Goal: Information Seeking & Learning: Learn about a topic

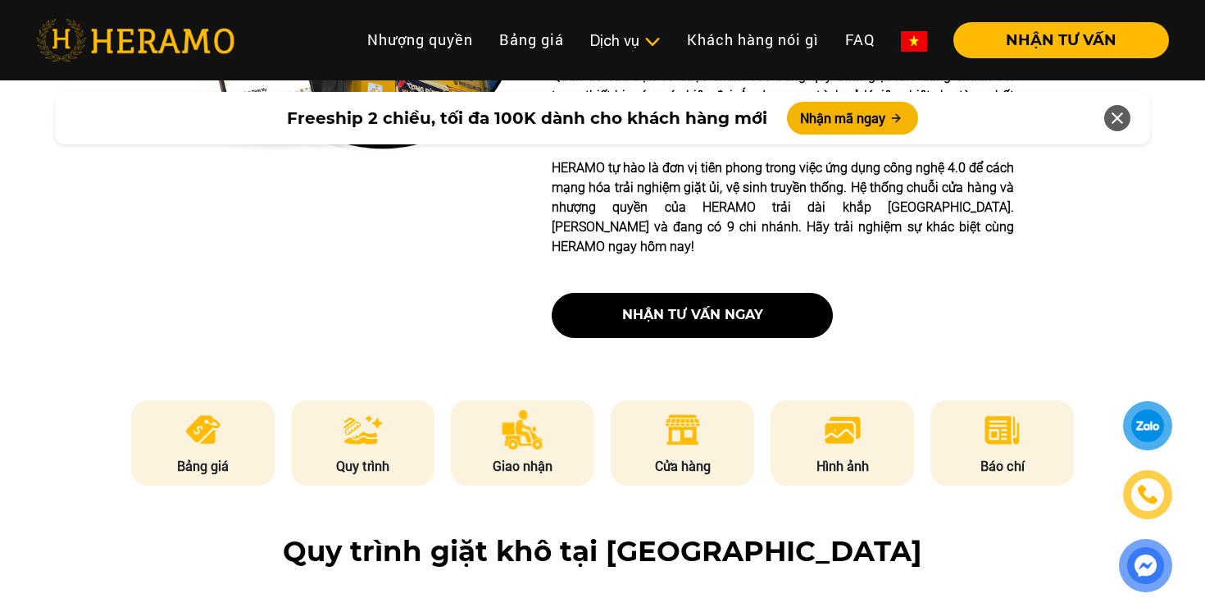
scroll to position [812, 0]
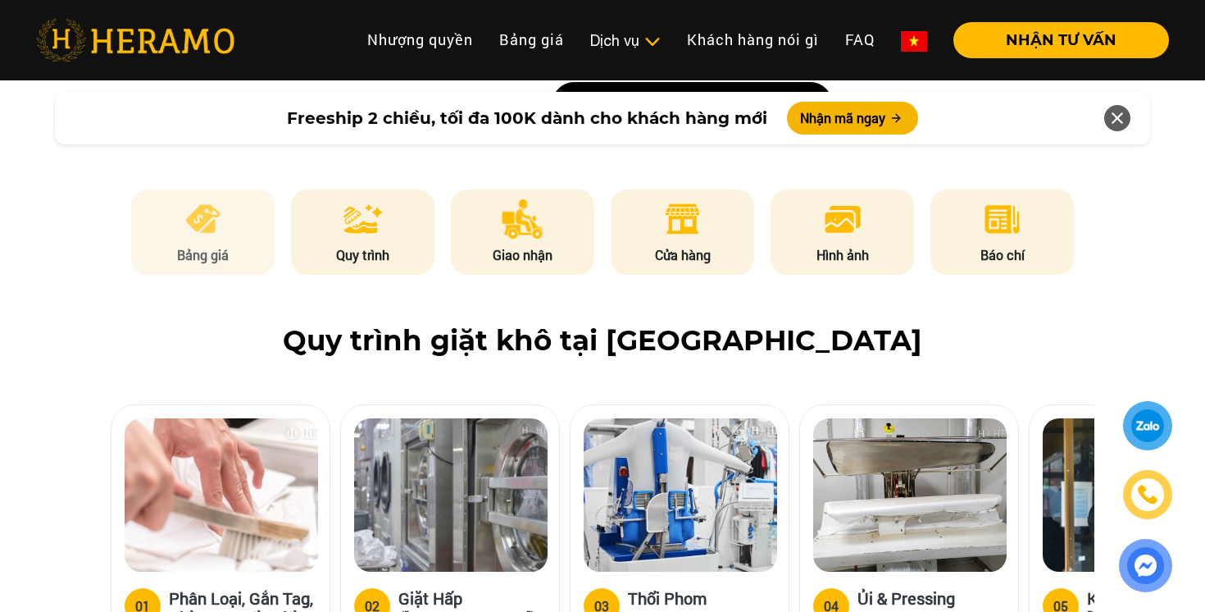
click at [224, 245] on p "Bảng giá" at bounding box center [203, 255] width 144 height 20
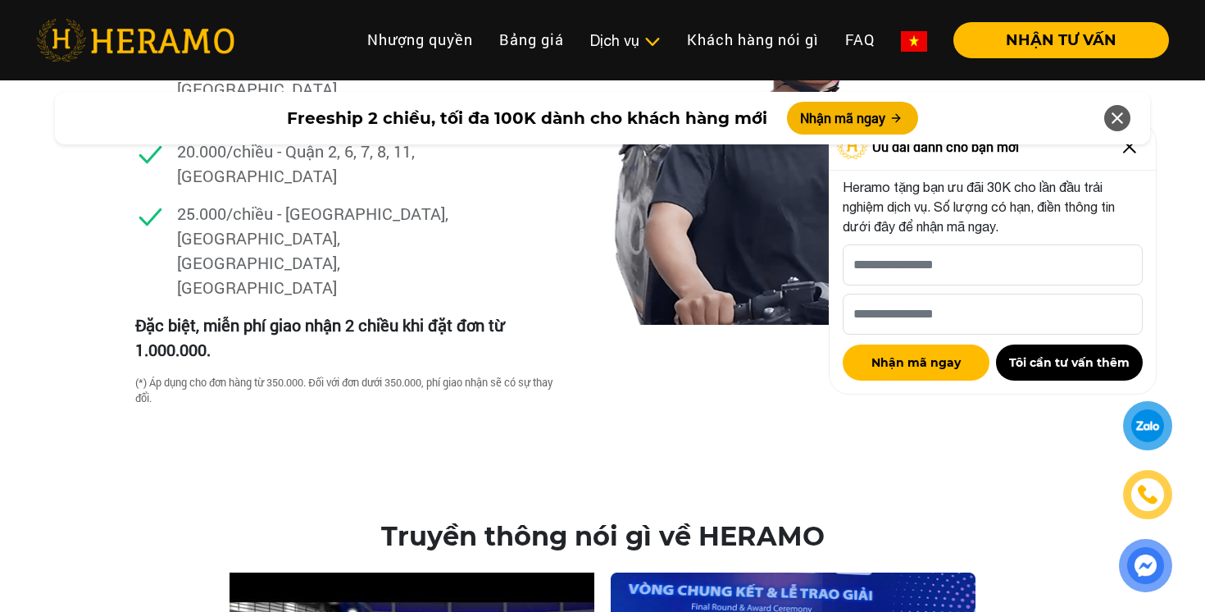
scroll to position [5329, 0]
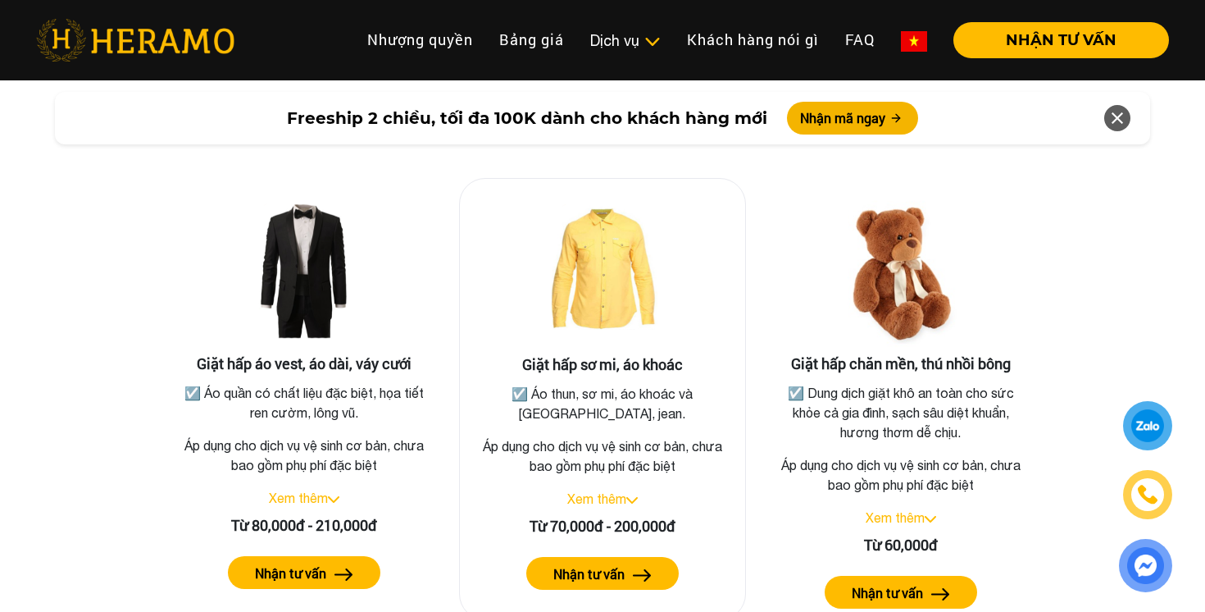
scroll to position [2983, 0]
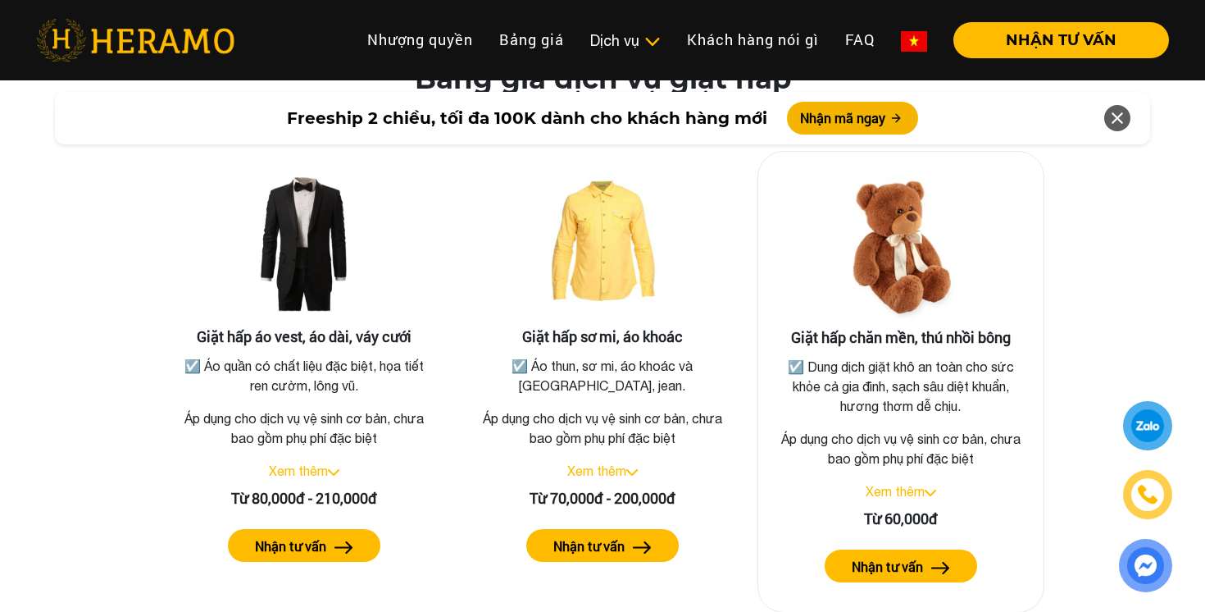
click at [900, 557] on label "Nhận tư vấn" at bounding box center [887, 567] width 71 height 20
click at [906, 484] on link "Xem thêm" at bounding box center [895, 491] width 59 height 15
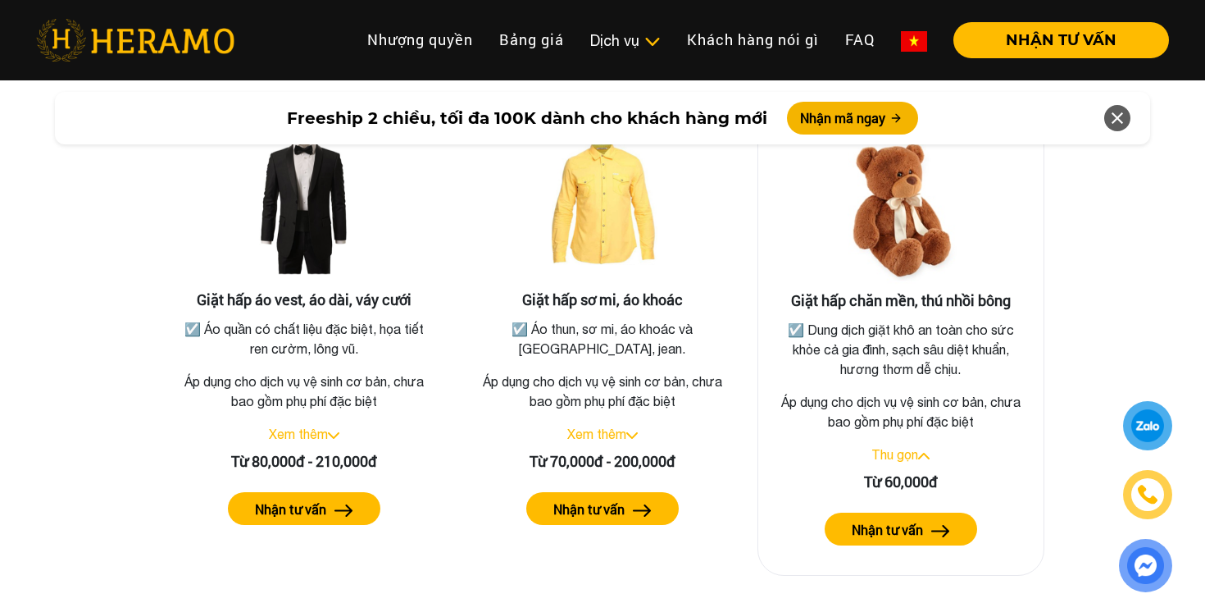
scroll to position [3021, 0]
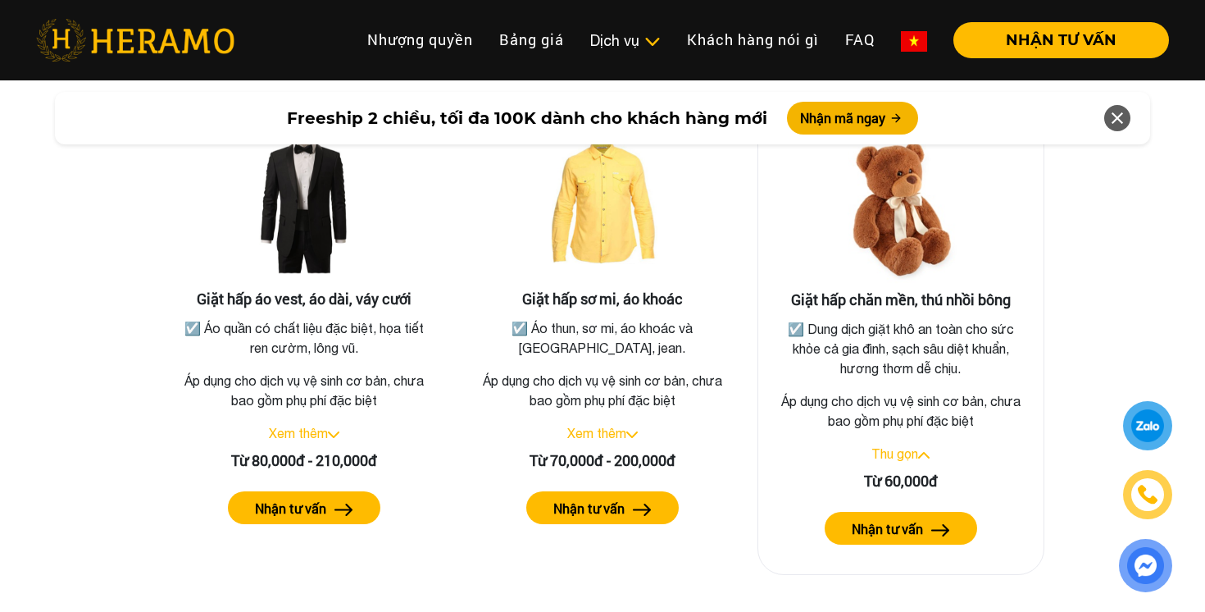
click at [912, 446] on link "Thu gọn" at bounding box center [894, 453] width 47 height 15
click at [912, 446] on link "Xem thêm" at bounding box center [895, 453] width 59 height 15
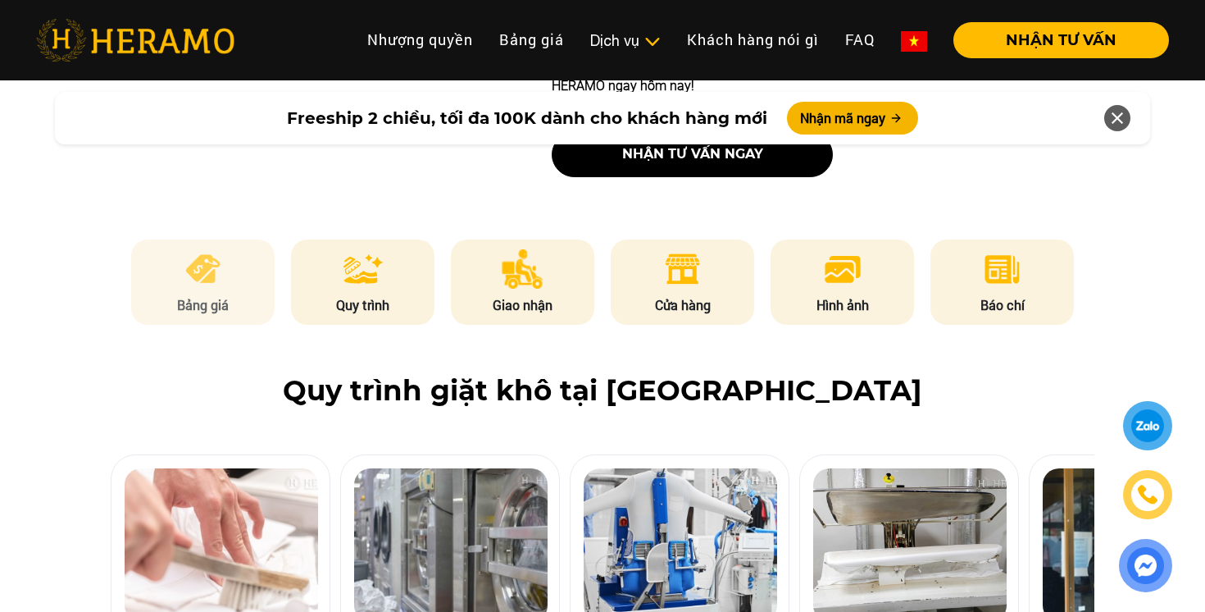
click at [225, 295] on p "Bảng giá" at bounding box center [203, 305] width 144 height 20
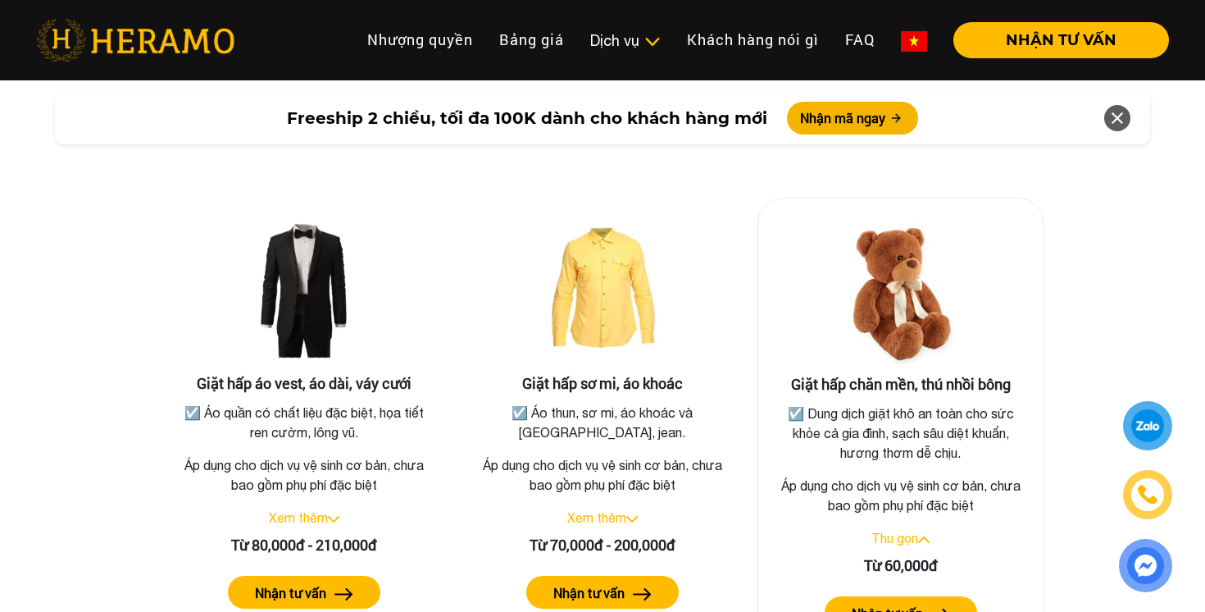
scroll to position [2941, 0]
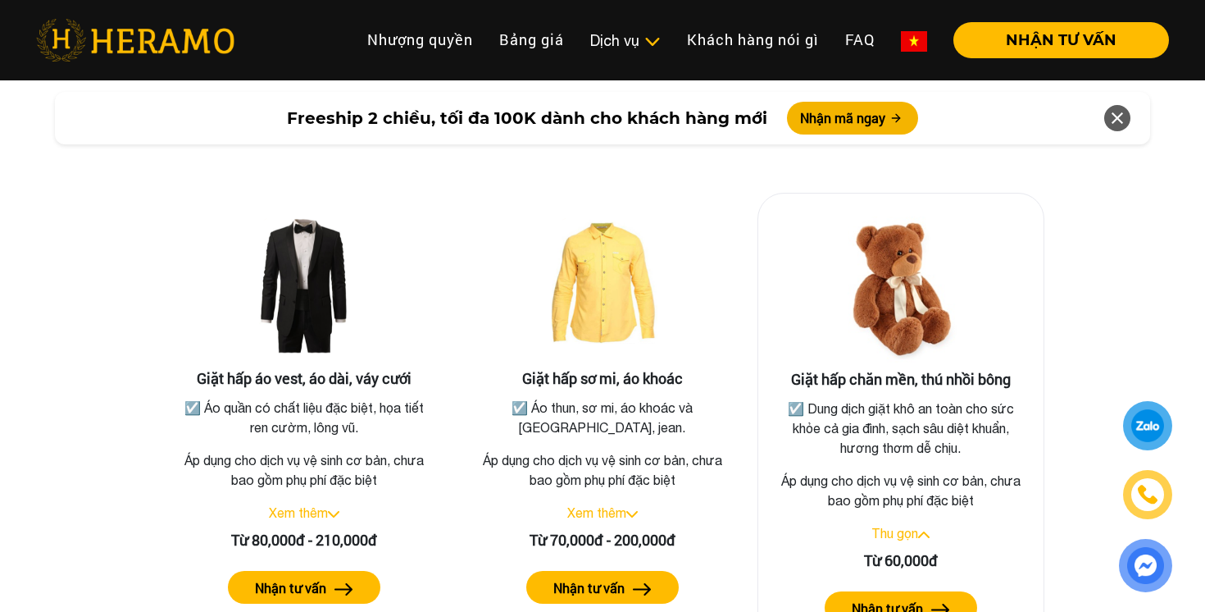
click at [899, 525] on link "Thu gọn" at bounding box center [894, 532] width 47 height 15
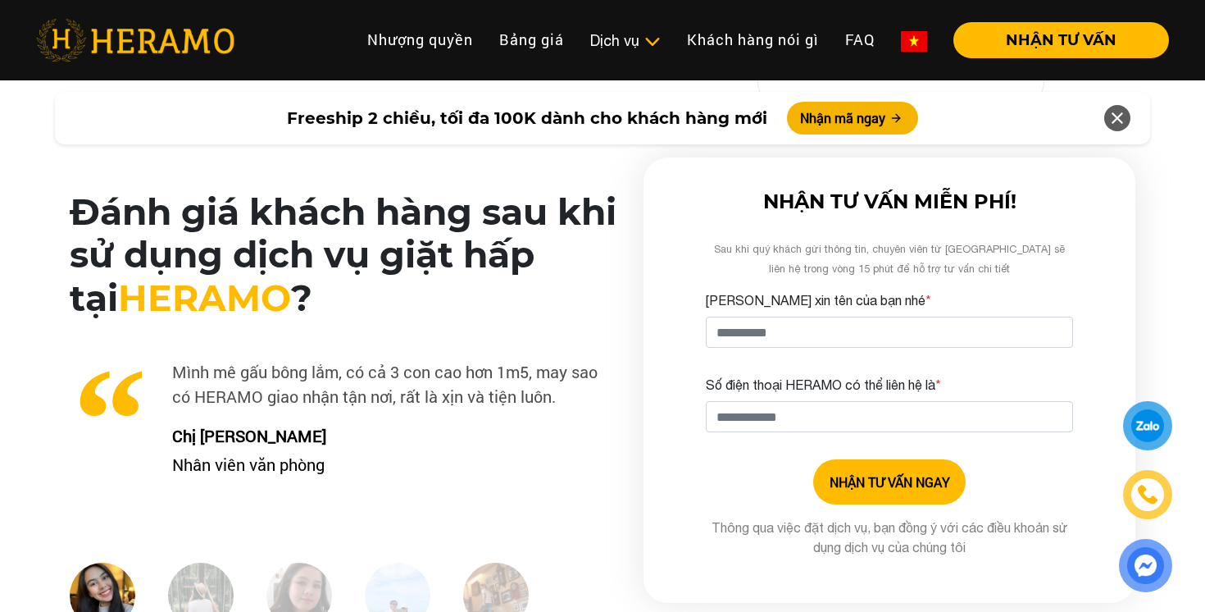
scroll to position [4087, 0]
